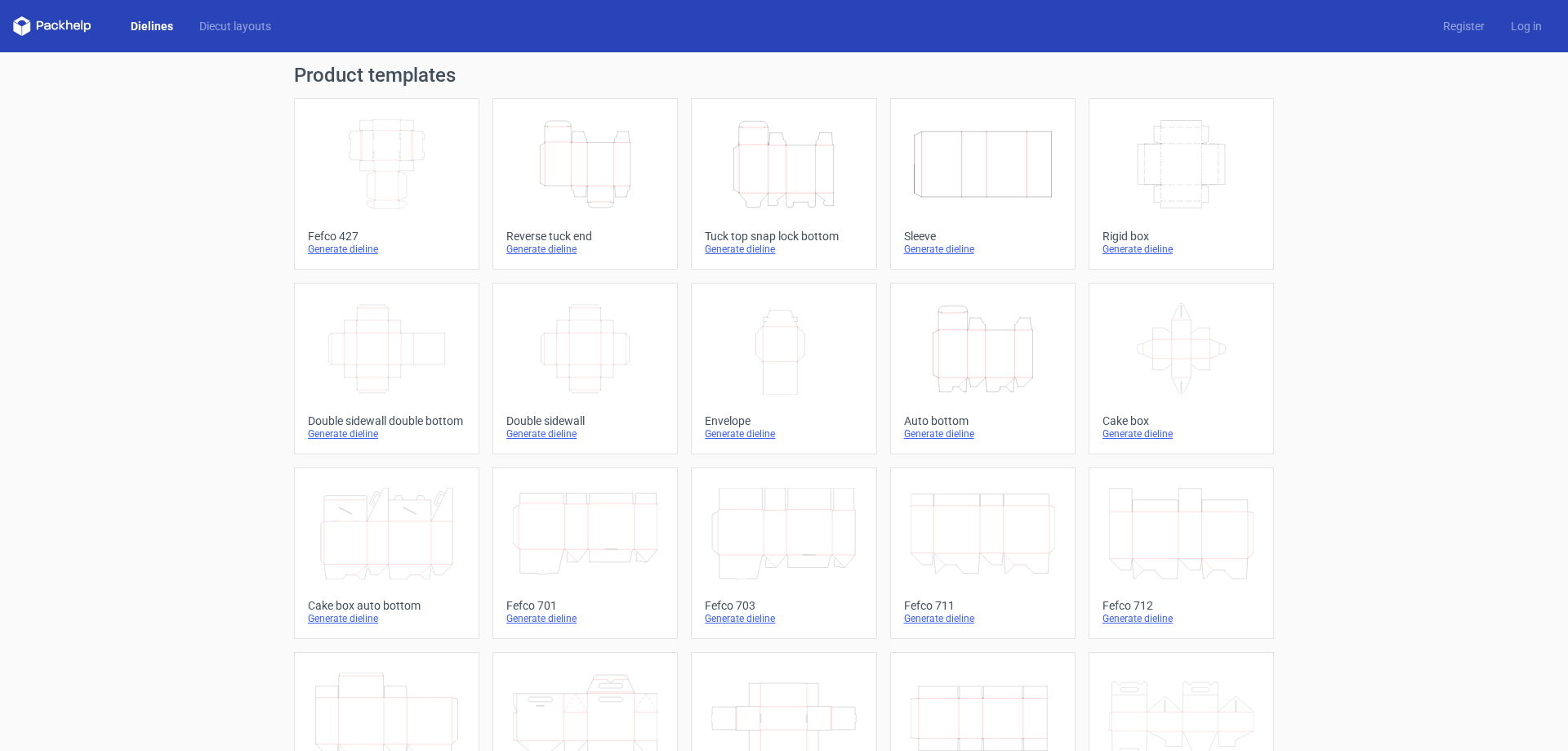
click at [1175, 158] on icon "Width Depth Height" at bounding box center [1182, 164] width 145 height 92
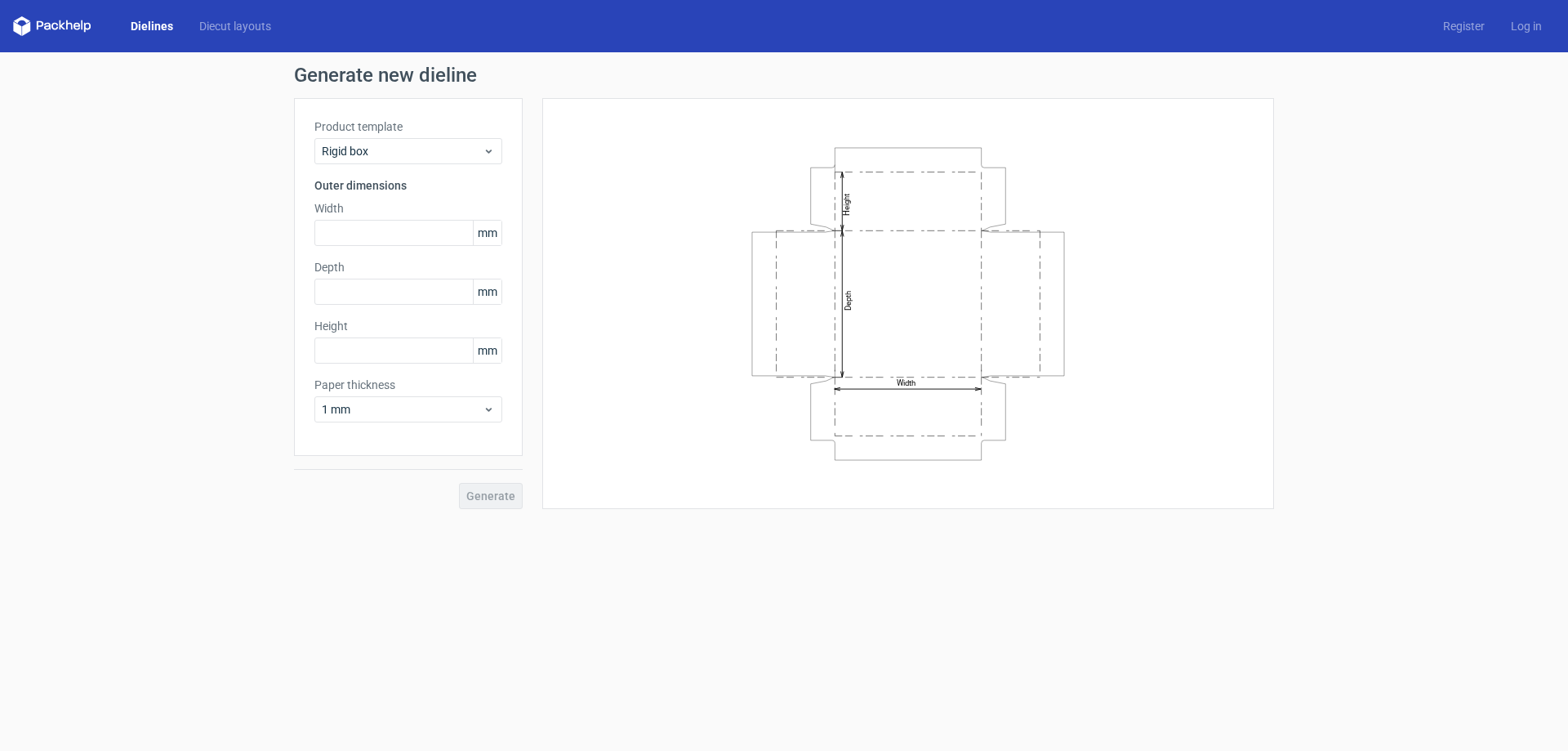
click at [284, 439] on div "Generate new dieline Product template Rigid box Outer dimensions Width mm Depth…" at bounding box center [784, 287] width 1568 height 470
click at [390, 416] on span "1 mm" at bounding box center [401, 408] width 161 height 16
click at [352, 549] on div "3 mm" at bounding box center [408, 549] width 175 height 26
click at [384, 235] on input "text" at bounding box center [408, 232] width 188 height 26
type input "215"
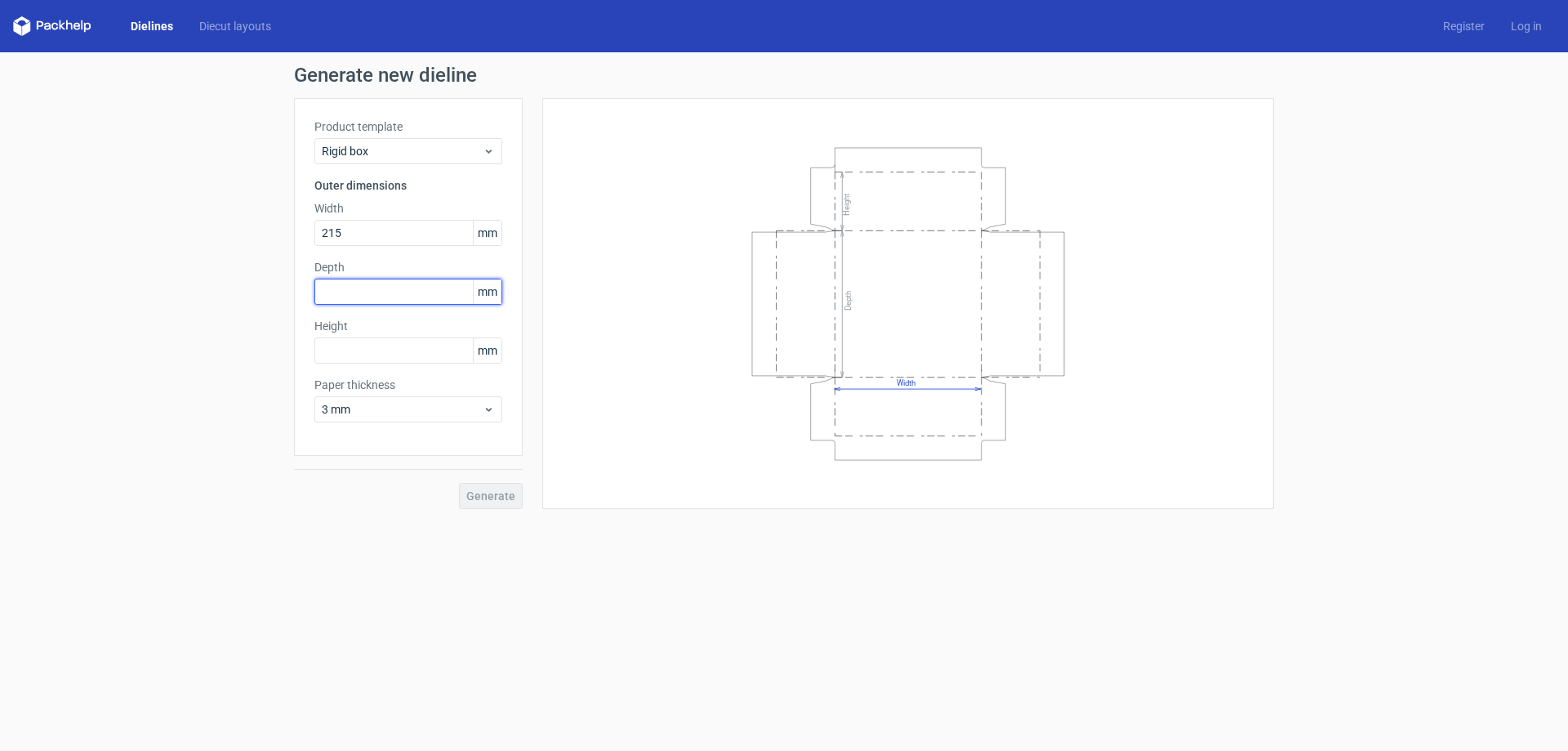
click at [369, 294] on input "text" at bounding box center [408, 291] width 188 height 26
type input "215"
click at [371, 345] on input "text" at bounding box center [408, 350] width 188 height 26
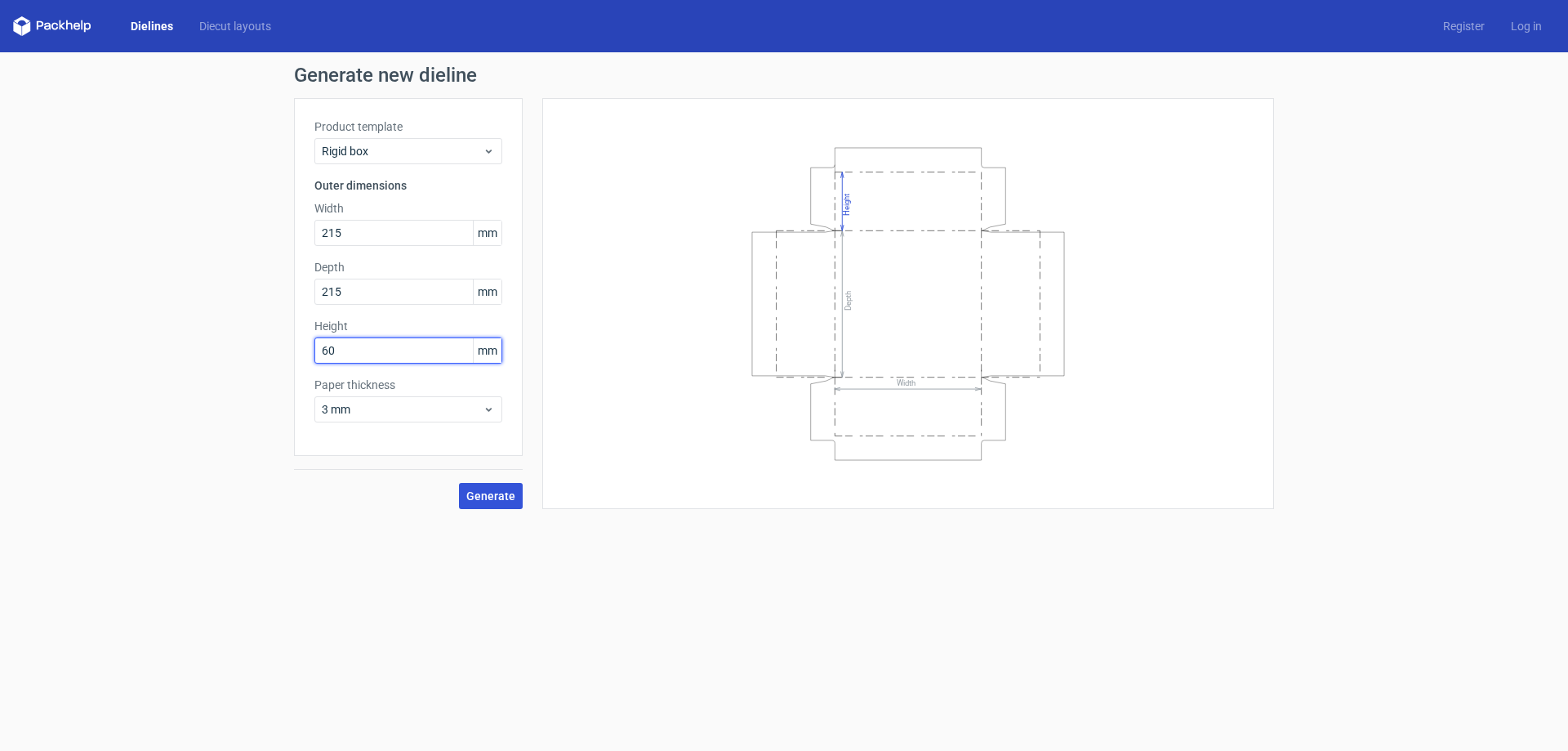
type input "60"
click at [482, 500] on span "Generate" at bounding box center [491, 496] width 49 height 12
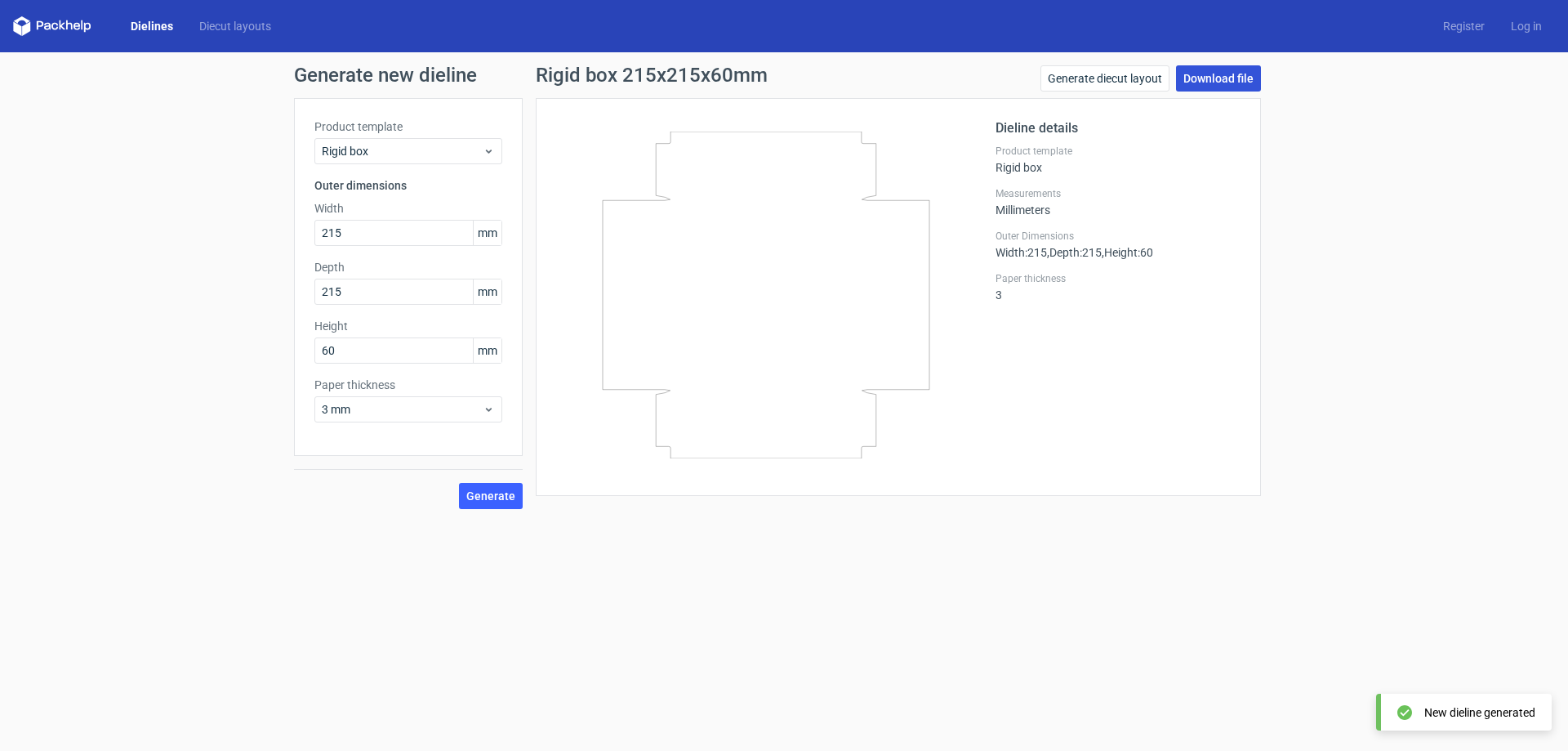
click at [1239, 77] on link "Download file" at bounding box center [1218, 78] width 85 height 26
